Goal: Information Seeking & Learning: Learn about a topic

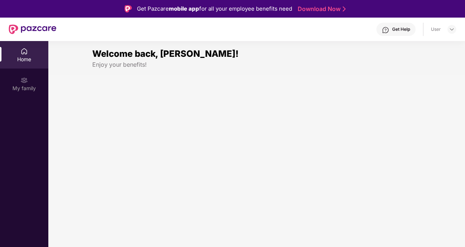
click at [2, 156] on div "Home My family" at bounding box center [24, 164] width 48 height 247
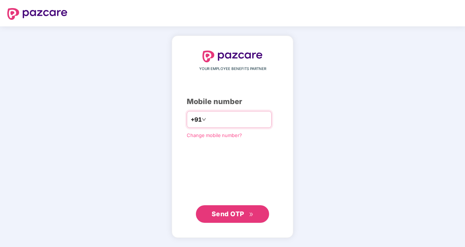
click at [221, 120] on input "number" at bounding box center [238, 119] width 60 height 12
click at [208, 116] on input "**********" at bounding box center [238, 119] width 60 height 12
type input "**********"
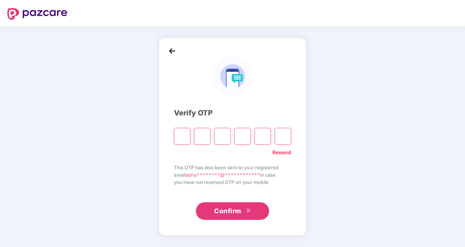
type input "*"
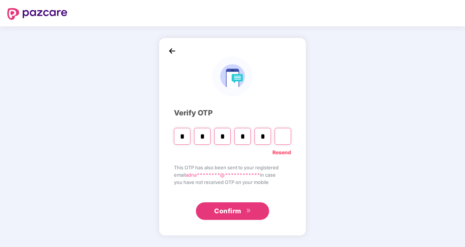
type input "*"
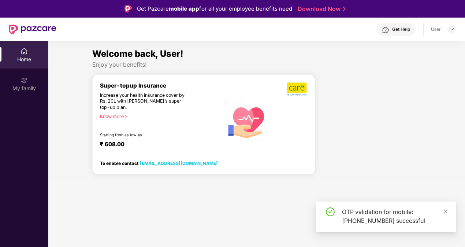
click at [25, 63] on div "Home" at bounding box center [24, 59] width 48 height 7
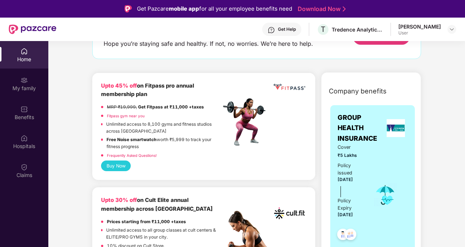
scroll to position [73, 0]
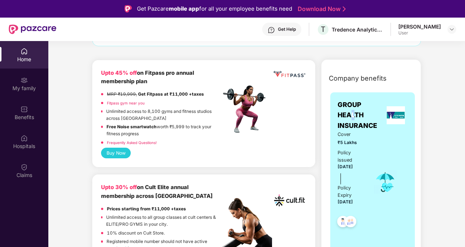
drag, startPoint x: 350, startPoint y: 118, endPoint x: 354, endPoint y: 118, distance: 4.0
click at [354, 118] on span "GROUP HEALTH INSURANCE" at bounding box center [361, 115] width 46 height 31
click at [26, 83] on img at bounding box center [24, 80] width 7 height 7
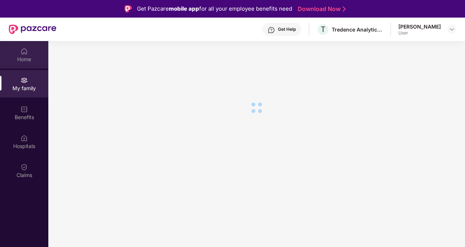
click at [26, 46] on div "Home" at bounding box center [24, 54] width 48 height 27
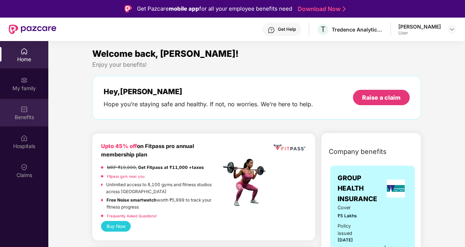
click at [26, 111] on img at bounding box center [24, 108] width 7 height 7
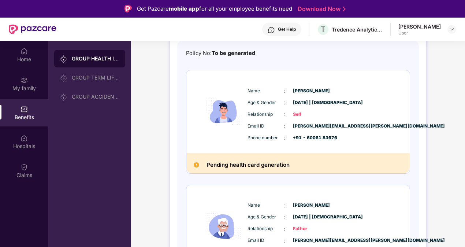
scroll to position [73, 0]
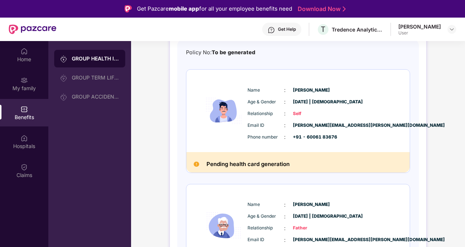
click at [256, 114] on span "Relationship" at bounding box center [265, 113] width 37 height 7
drag, startPoint x: 256, startPoint y: 114, endPoint x: 308, endPoint y: 120, distance: 52.4
click at [308, 120] on div "Name : [PERSON_NAME] Age & Gender : [DATE] | [DEMOGRAPHIC_DATA] Relationship : …" at bounding box center [320, 113] width 149 height 62
click at [226, 43] on div "Policy No: To be generated Name : [PERSON_NAME] Age & Gender : [DATE] | [DEMOGR…" at bounding box center [298, 235] width 242 height 390
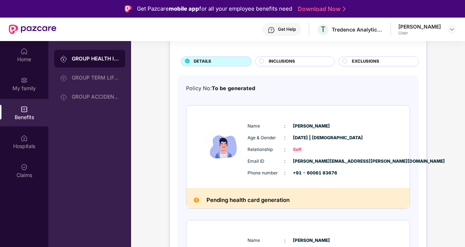
scroll to position [0, 0]
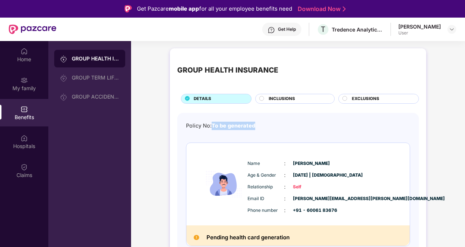
drag, startPoint x: 254, startPoint y: 123, endPoint x: 213, endPoint y: 120, distance: 41.4
click at [212, 122] on div "Policy No: To be generated" at bounding box center [220, 126] width 69 height 8
click at [436, 29] on div "[PERSON_NAME]" at bounding box center [419, 26] width 42 height 7
click at [455, 29] on div at bounding box center [451, 29] width 9 height 9
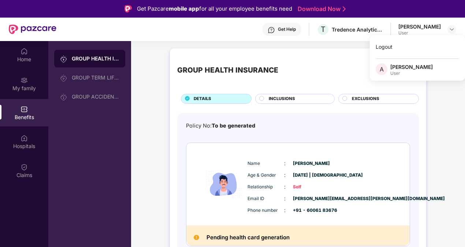
click at [364, 143] on div "Name : [PERSON_NAME] Age & Gender : [DATE] | [DEMOGRAPHIC_DATA] Relationship : …" at bounding box center [297, 184] width 223 height 82
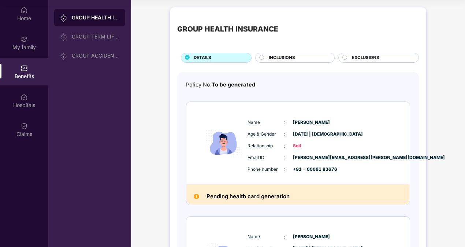
click at [284, 59] on span "INCLUSIONS" at bounding box center [282, 58] width 26 height 7
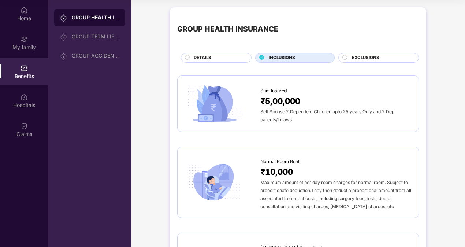
click at [229, 53] on div "DETAILS" at bounding box center [216, 58] width 71 height 10
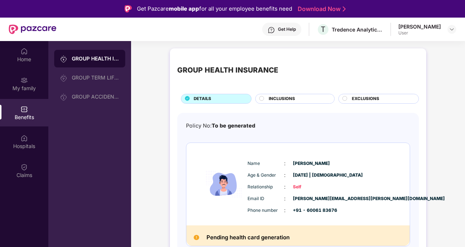
click at [286, 26] on div "Get Help" at bounding box center [281, 29] width 39 height 13
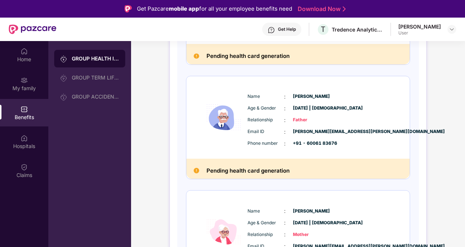
scroll to position [146, 0]
